Goal: Check status: Check status

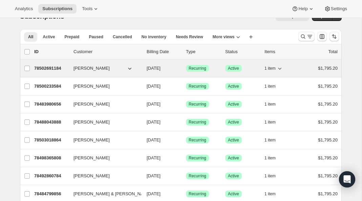
scroll to position [4, 0]
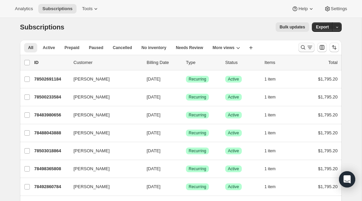
click at [304, 46] on icon "Search and filter results" at bounding box center [303, 47] width 7 height 7
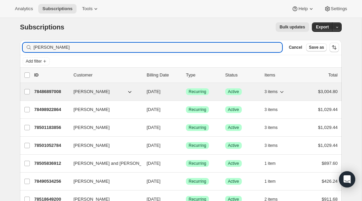
type input "[PERSON_NAME]"
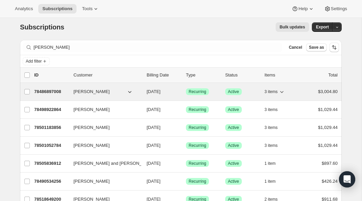
click at [52, 93] on p "78486897008" at bounding box center [51, 91] width 34 height 7
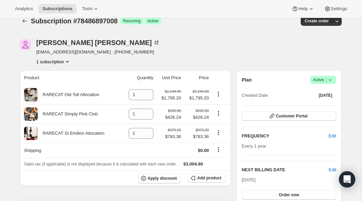
scroll to position [13, 0]
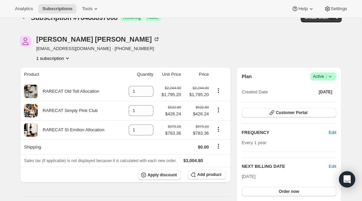
click at [60, 61] on button "1 subscription" at bounding box center [53, 58] width 35 height 7
click at [92, 61] on div "1 subscription" at bounding box center [98, 58] width 124 height 7
click at [56, 57] on button "1 subscription" at bounding box center [53, 58] width 35 height 7
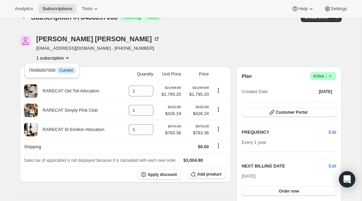
scroll to position [15, 0]
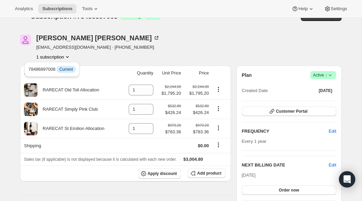
click at [90, 58] on div "1 subscription" at bounding box center [98, 57] width 124 height 7
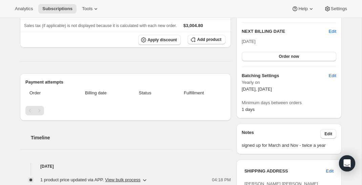
scroll to position [0, 0]
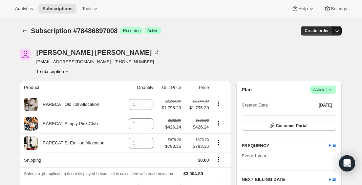
click at [340, 32] on icon "button" at bounding box center [337, 30] width 7 height 7
